Goal: Transaction & Acquisition: Subscribe to service/newsletter

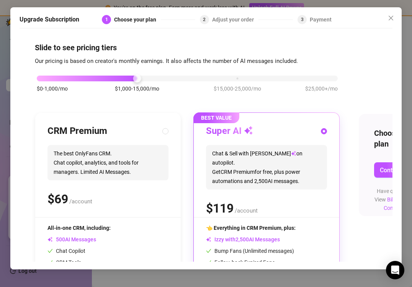
click at [38, 79] on div "$0-1,000/mo $1,000-15,000/mo $15,000-25,000/mo $25,000+/mo" at bounding box center [187, 76] width 301 height 5
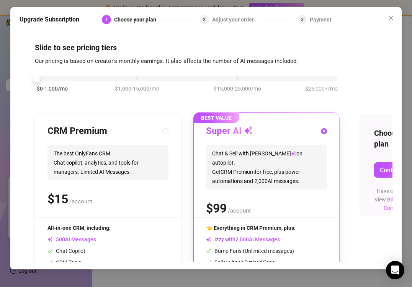
click at [324, 132] on input "radio" at bounding box center [324, 131] width 3 height 5
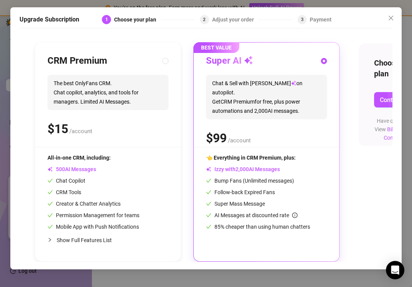
scroll to position [70, 42]
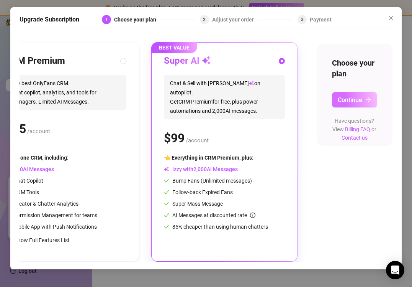
click at [354, 97] on span "Continue" at bounding box center [350, 99] width 25 height 7
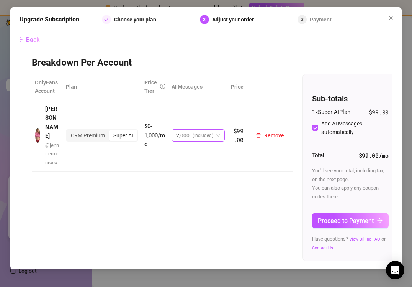
click at [213, 131] on span "2,000 (included)" at bounding box center [198, 135] width 44 height 11
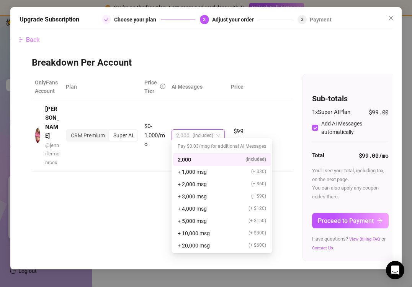
click at [126, 182] on div "OnlyFans Account Plan Price Tier AI Messages [PERSON_NAME] @ jennifermonroex CR…" at bounding box center [203, 167] width 343 height 187
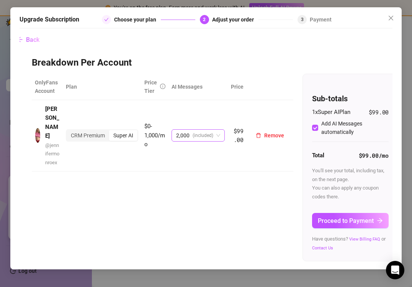
click at [216, 133] on span "2,000 (included)" at bounding box center [198, 135] width 44 height 11
click at [149, 171] on div "OnlyFans Account Plan Price Tier AI Messages [PERSON_NAME] @ jennifermonroex CR…" at bounding box center [203, 167] width 343 height 187
click at [371, 221] on span "Proceed to Payment" at bounding box center [346, 220] width 56 height 7
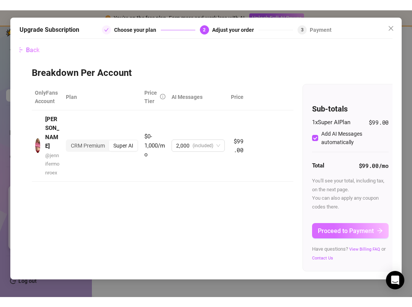
scroll to position [0, 0]
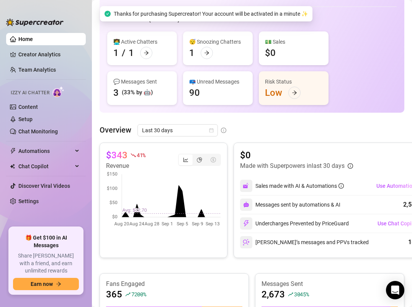
scroll to position [33, 0]
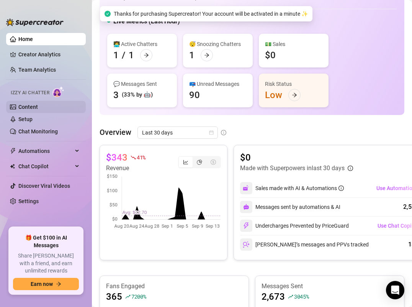
click at [33, 107] on link "Content" at bounding box center [28, 107] width 20 height 6
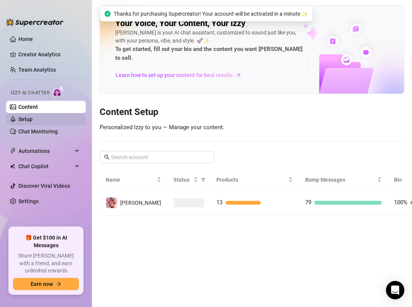
click at [32, 121] on link "Setup" at bounding box center [25, 119] width 14 height 6
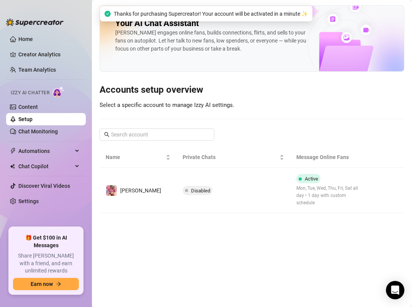
click at [32, 121] on link "Setup" at bounding box center [25, 119] width 14 height 6
click at [46, 132] on link "Chat Monitoring" at bounding box center [37, 131] width 39 height 6
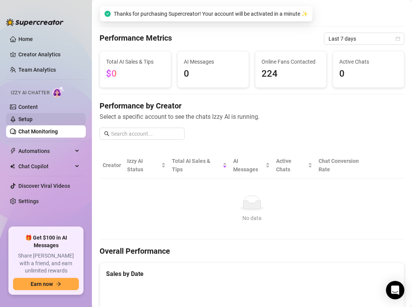
click at [33, 119] on link "Setup" at bounding box center [25, 119] width 14 height 6
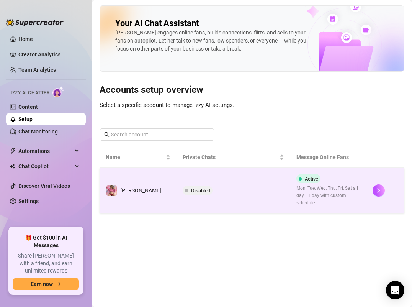
click at [191, 188] on span "Disabled" at bounding box center [200, 191] width 19 height 6
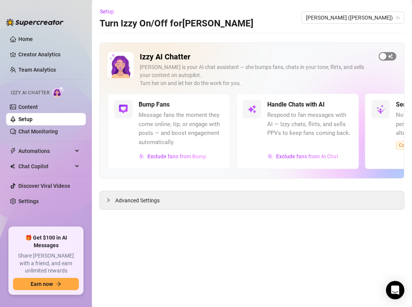
click at [387, 58] on span "button" at bounding box center [388, 56] width 18 height 8
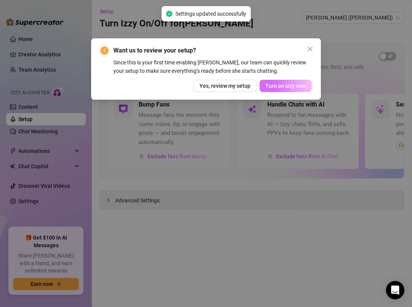
click at [294, 89] on button "Turn on Izzy now" at bounding box center [286, 86] width 52 height 12
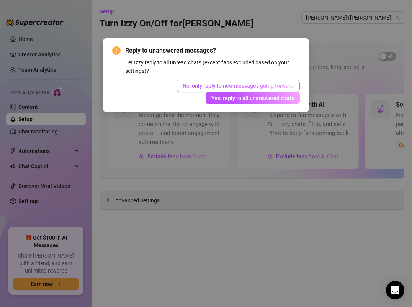
click at [284, 86] on span "No, only reply to new messages going forward" at bounding box center [238, 86] width 111 height 6
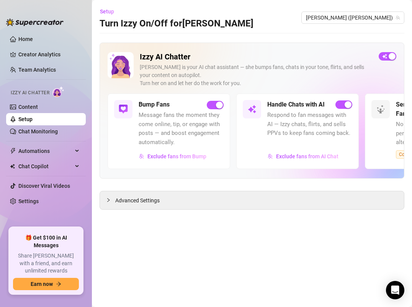
click at [312, 129] on span "Respond to fan messages with AI — Izzy chats, flirts, and sells PPVs to keep fa…" at bounding box center [309, 124] width 85 height 27
click at [303, 103] on h5 "Handle Chats with AI" at bounding box center [295, 104] width 57 height 9
click at [302, 156] on span "Exclude fans from AI Chat" at bounding box center [307, 156] width 62 height 6
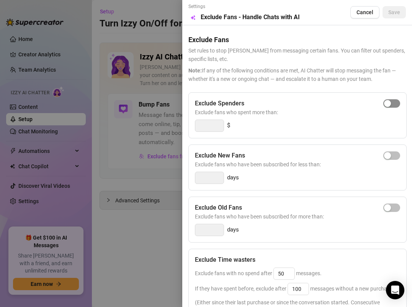
click at [390, 102] on div "button" at bounding box center [387, 103] width 7 height 7
click at [215, 128] on input "300" at bounding box center [209, 125] width 28 height 11
type input "3"
click at [398, 104] on span "button" at bounding box center [392, 103] width 17 height 8
click at [213, 126] on input "300" at bounding box center [209, 125] width 28 height 11
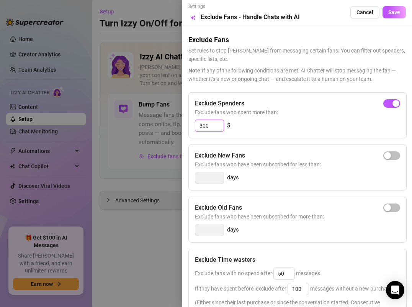
click at [213, 126] on input "300" at bounding box center [209, 125] width 28 height 11
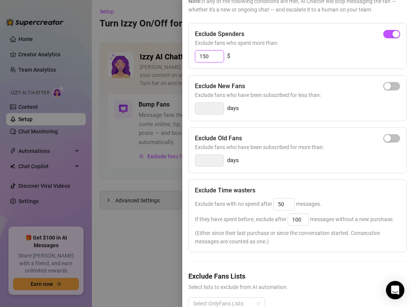
scroll to position [82, 0]
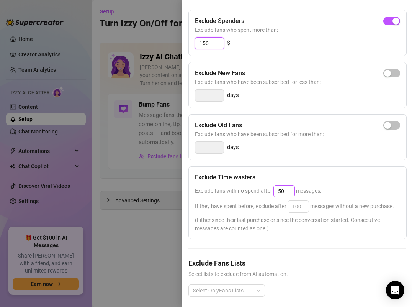
type input "150"
click at [291, 192] on input "50" at bounding box center [284, 190] width 21 height 11
type input "4"
type input "25"
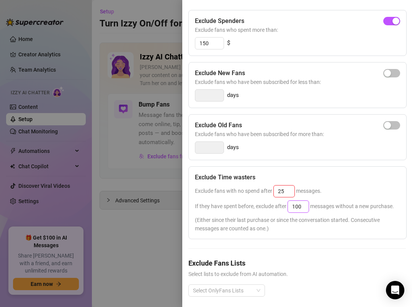
click at [301, 205] on input "100" at bounding box center [298, 206] width 21 height 11
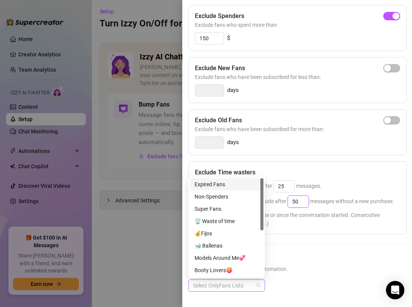
click at [247, 283] on div at bounding box center [223, 285] width 66 height 11
type input "50"
click at [216, 231] on div "💰Fijos" at bounding box center [227, 233] width 64 height 8
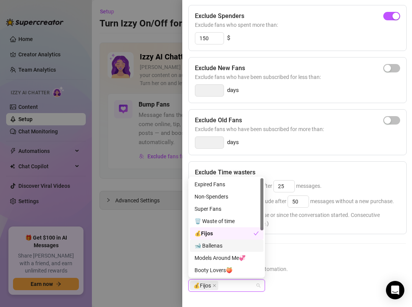
click at [220, 248] on div "🐋 Ballenas" at bounding box center [227, 245] width 64 height 8
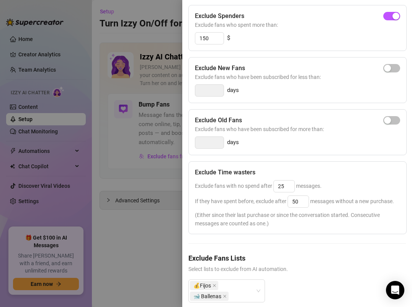
click at [338, 268] on span "Select lists to exclude from AI automation." at bounding box center [298, 269] width 218 height 8
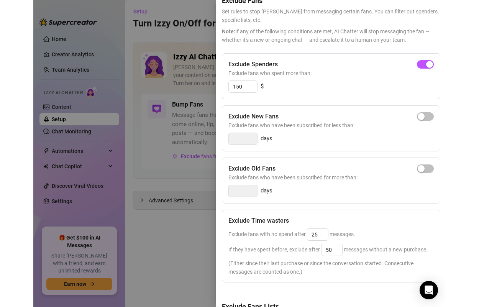
scroll to position [0, 0]
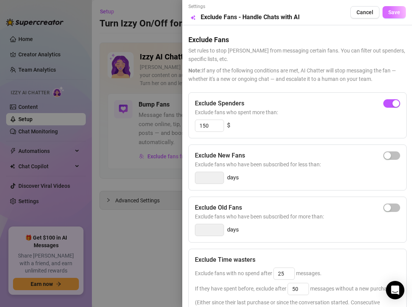
click at [397, 13] on span "Save" at bounding box center [395, 12] width 12 height 6
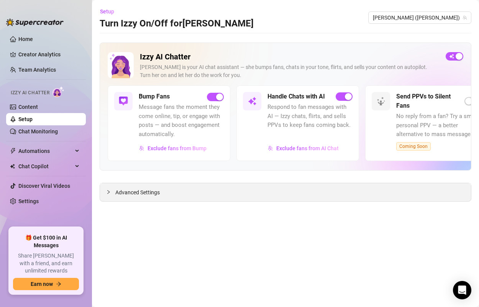
click at [198, 190] on div "Advanced Settings" at bounding box center [285, 192] width 371 height 18
click at [157, 190] on span "Advanced Settings" at bounding box center [137, 192] width 44 height 8
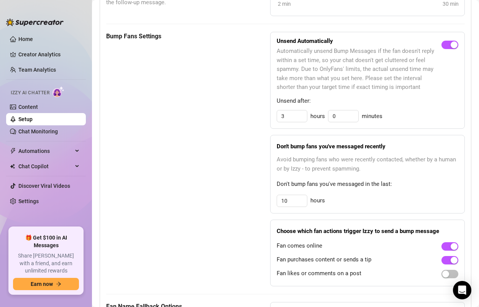
scroll to position [387, 0]
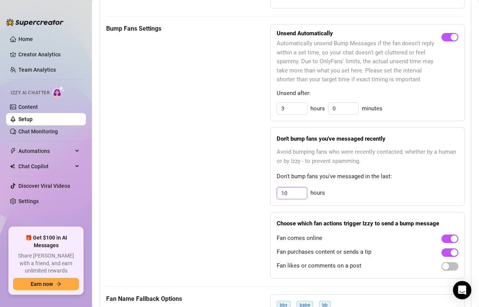
click at [288, 195] on input "10" at bounding box center [292, 192] width 30 height 11
type input "4"
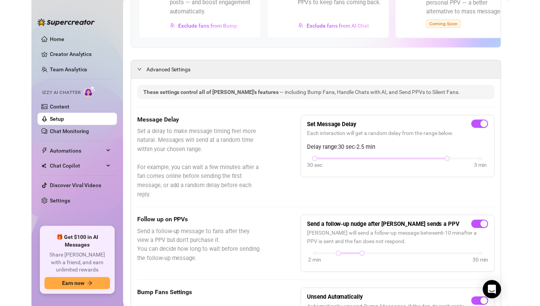
scroll to position [0, 0]
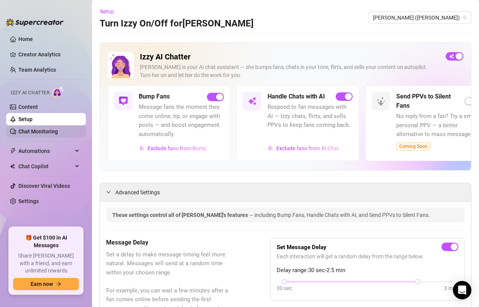
type input "24"
click at [47, 134] on link "Chat Monitoring" at bounding box center [37, 131] width 39 height 6
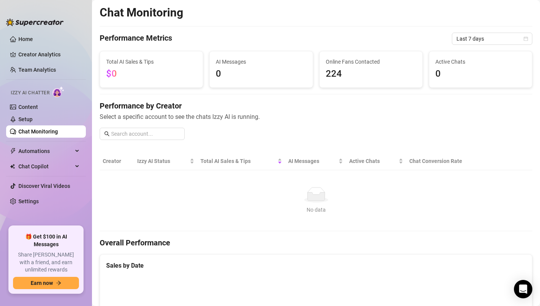
click at [53, 158] on ul "Home Creator Analytics Team Analytics Izzy AI Chatter Content Setup Chat Monito…" at bounding box center [46, 126] width 80 height 193
click at [55, 152] on span "Automations" at bounding box center [45, 151] width 54 height 12
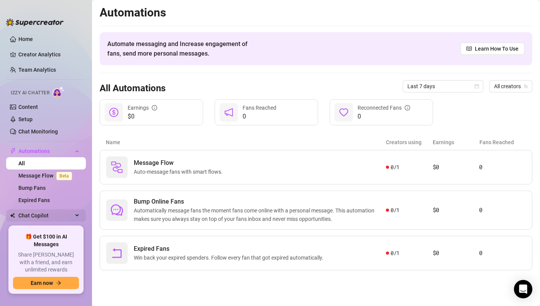
click at [48, 218] on span "Chat Copilot" at bounding box center [45, 215] width 54 height 12
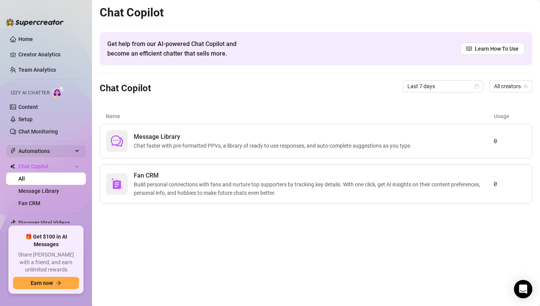
click at [42, 153] on span "Automations" at bounding box center [45, 151] width 54 height 12
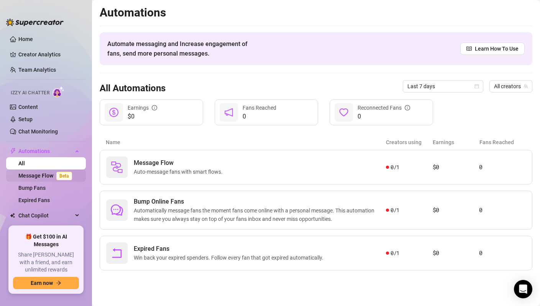
click at [41, 178] on link "Message Flow Beta" at bounding box center [46, 175] width 57 height 6
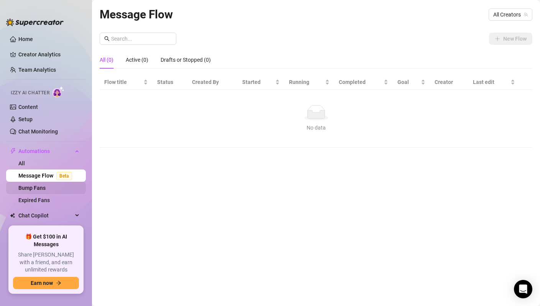
click at [41, 187] on link "Bump Fans" at bounding box center [31, 188] width 27 height 6
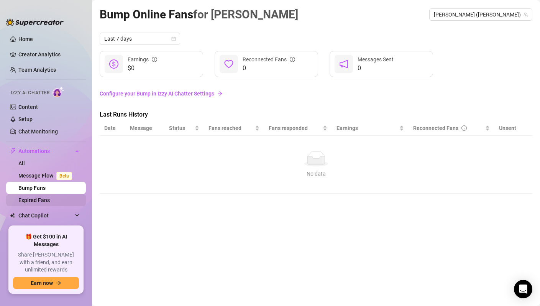
click at [38, 202] on link "Expired Fans" at bounding box center [33, 200] width 31 height 6
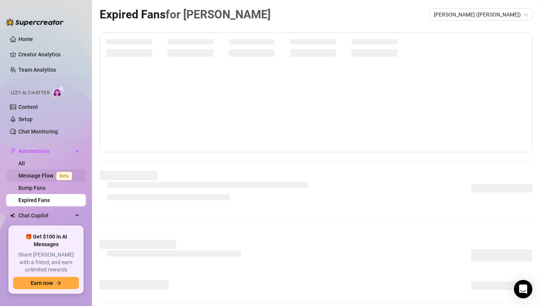
click at [43, 178] on link "Message Flow Beta" at bounding box center [46, 175] width 57 height 6
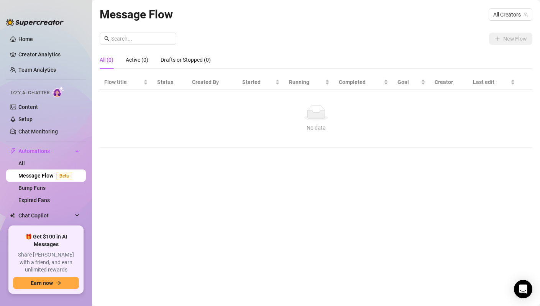
click at [412, 33] on div "New Flow" at bounding box center [316, 39] width 433 height 12
click at [412, 18] on span "All Creators" at bounding box center [510, 14] width 34 height 11
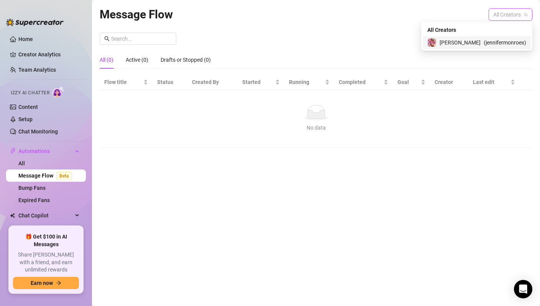
click at [412, 39] on span "( jennifermonroex )" at bounding box center [505, 42] width 43 height 8
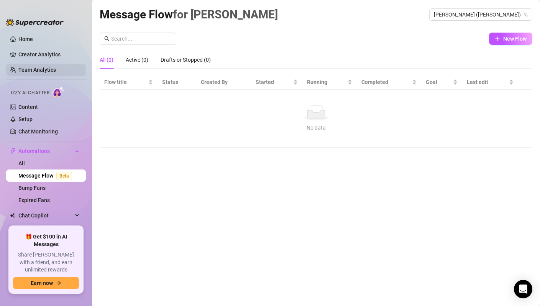
click at [40, 67] on link "Team Analytics" at bounding box center [37, 70] width 38 height 6
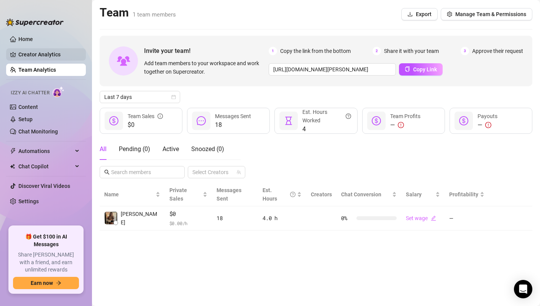
click at [41, 54] on link "Creator Analytics" at bounding box center [48, 54] width 61 height 12
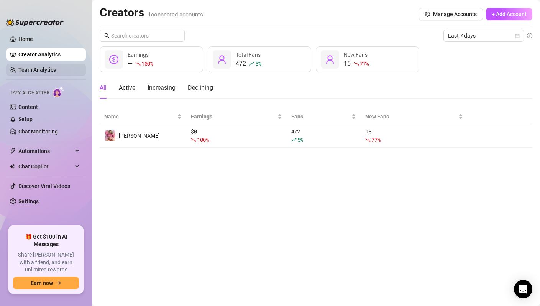
click at [40, 69] on link "Team Analytics" at bounding box center [37, 70] width 38 height 6
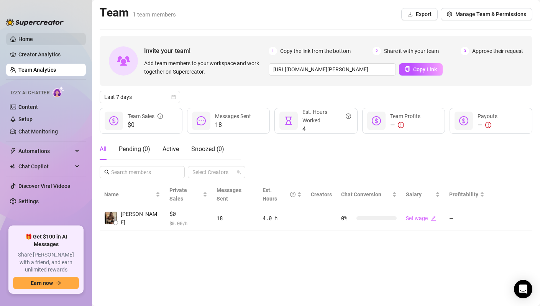
click at [33, 41] on link "Home" at bounding box center [25, 39] width 15 height 6
